Goal: Find specific page/section: Find specific page/section

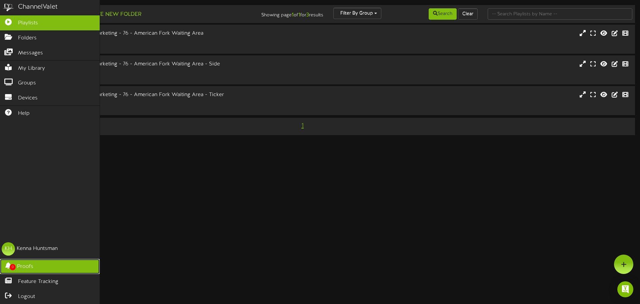
click at [29, 266] on span "Proofs" at bounding box center [25, 267] width 16 height 8
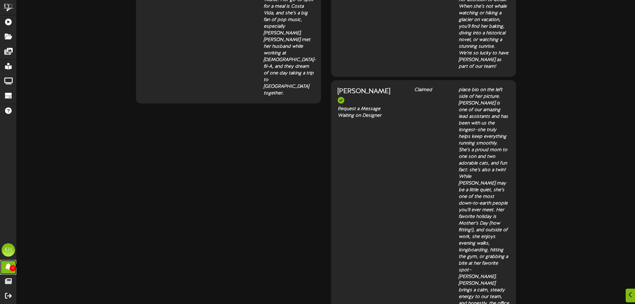
scroll to position [167, 0]
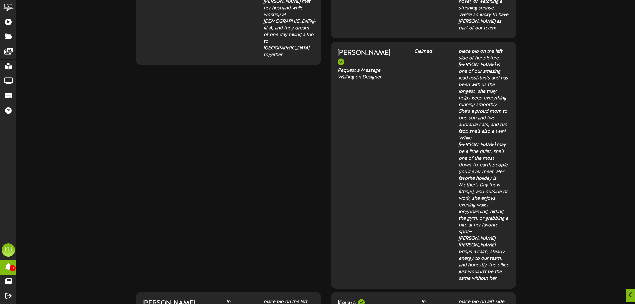
click at [338, 48] on div "[PERSON_NAME]" at bounding box center [363, 57] width 51 height 19
click at [338, 74] on div "Waiting on Designer" at bounding box center [363, 77] width 51 height 7
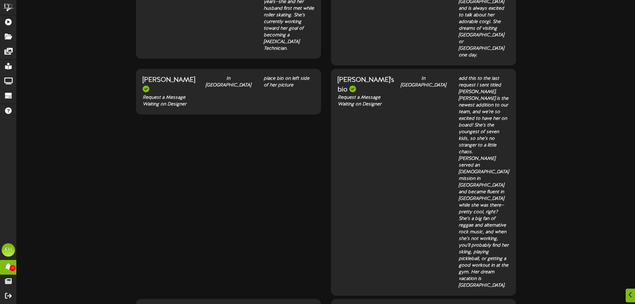
scroll to position [734, 0]
